Goal: Transaction & Acquisition: Purchase product/service

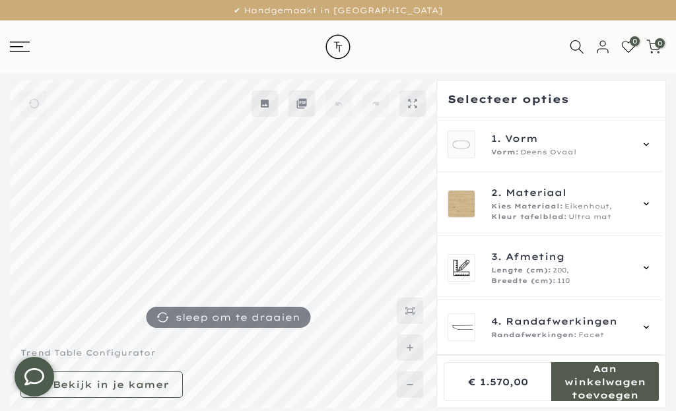
click at [651, 148] on icon at bounding box center [646, 144] width 11 height 11
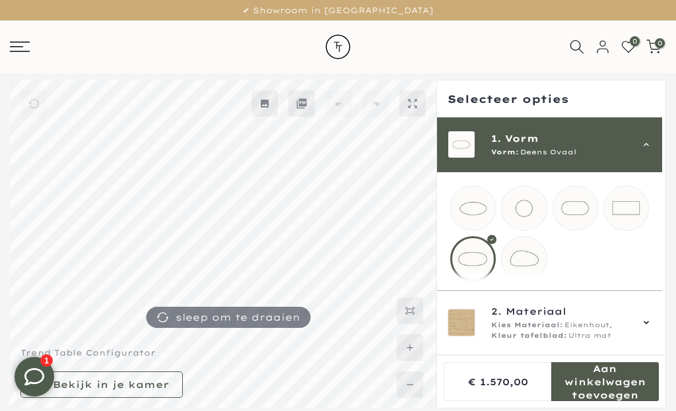
click at [536, 258] on mmq-loader at bounding box center [523, 259] width 44 height 44
click at [607, 322] on span "Eikenhout," at bounding box center [588, 325] width 48 height 11
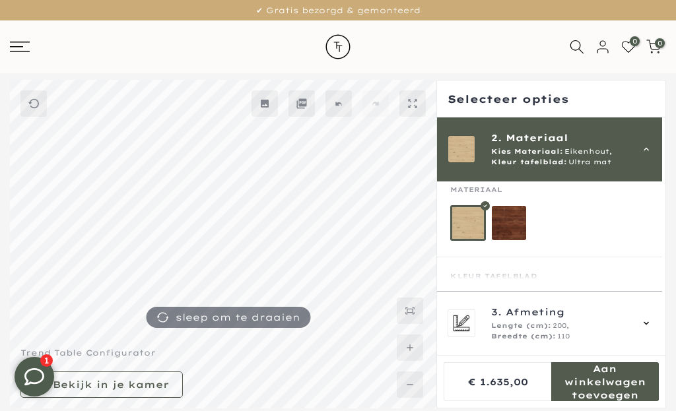
scroll to position [64, 0]
click at [520, 226] on mmq-loader at bounding box center [509, 223] width 34 height 34
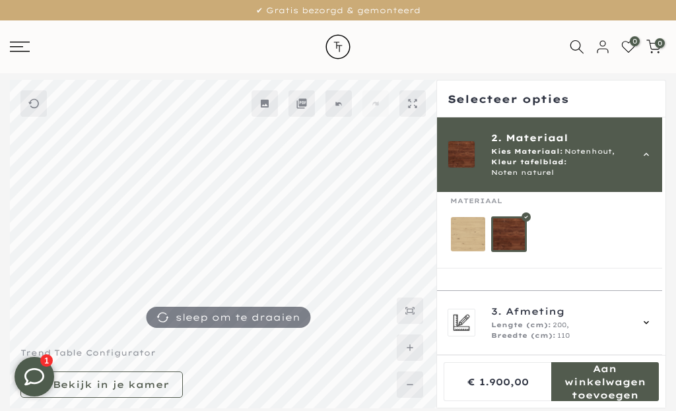
scroll to position [60, 0]
click at [473, 232] on mmq-loader at bounding box center [468, 237] width 34 height 34
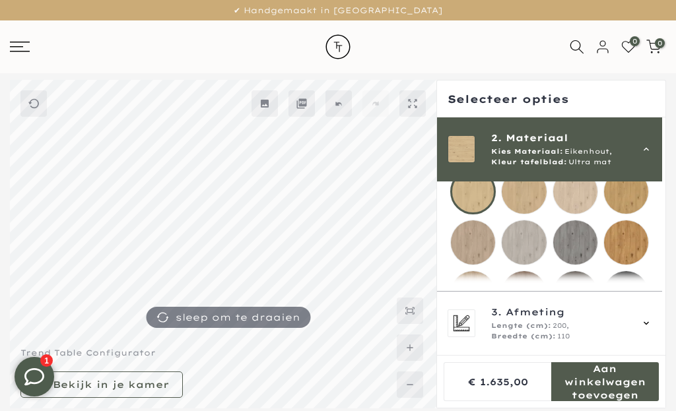
scroll to position [186, 0]
click at [585, 251] on mmq-loader at bounding box center [575, 243] width 44 height 44
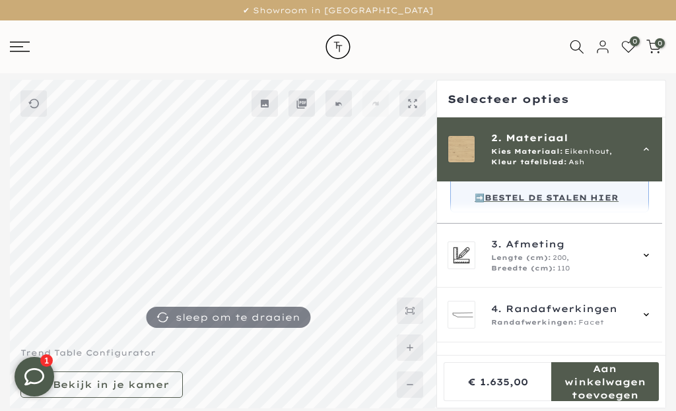
scroll to position [410, 0]
click at [594, 251] on span "3. Afmeting" at bounding box center [560, 244] width 139 height 15
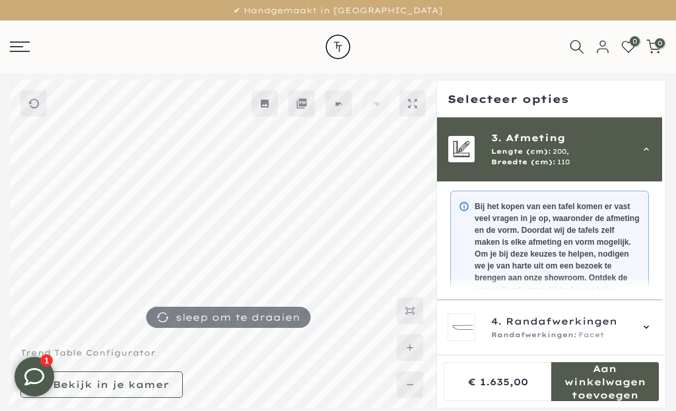
scroll to position [119, 0]
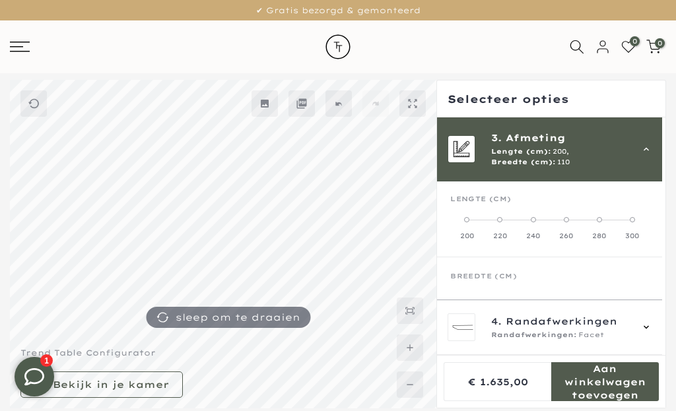
click at [504, 217] on label "220" at bounding box center [499, 227] width 33 height 26
